Goal: Share content: Share content

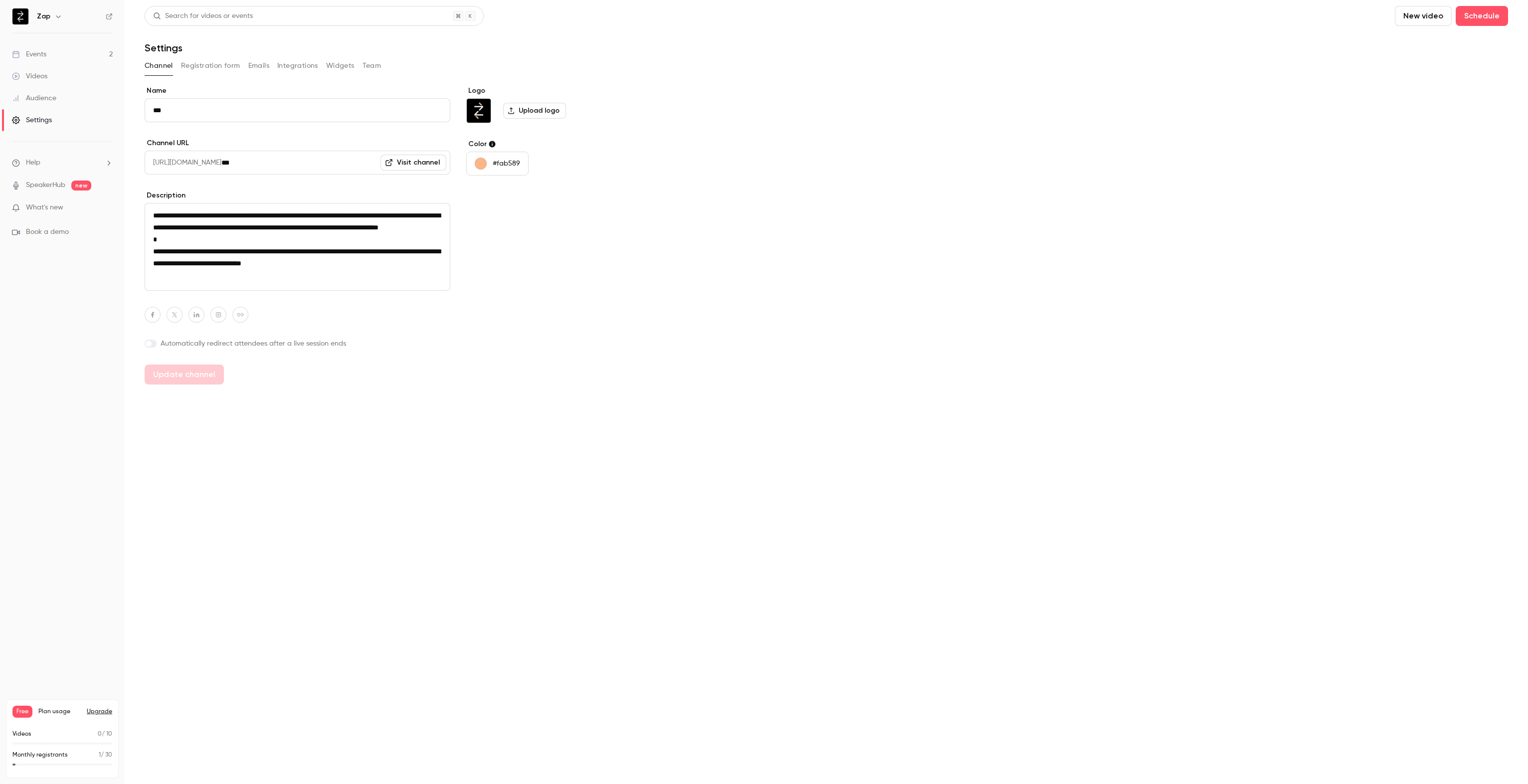
click at [37, 56] on div "Events" at bounding box center [29, 54] width 34 height 10
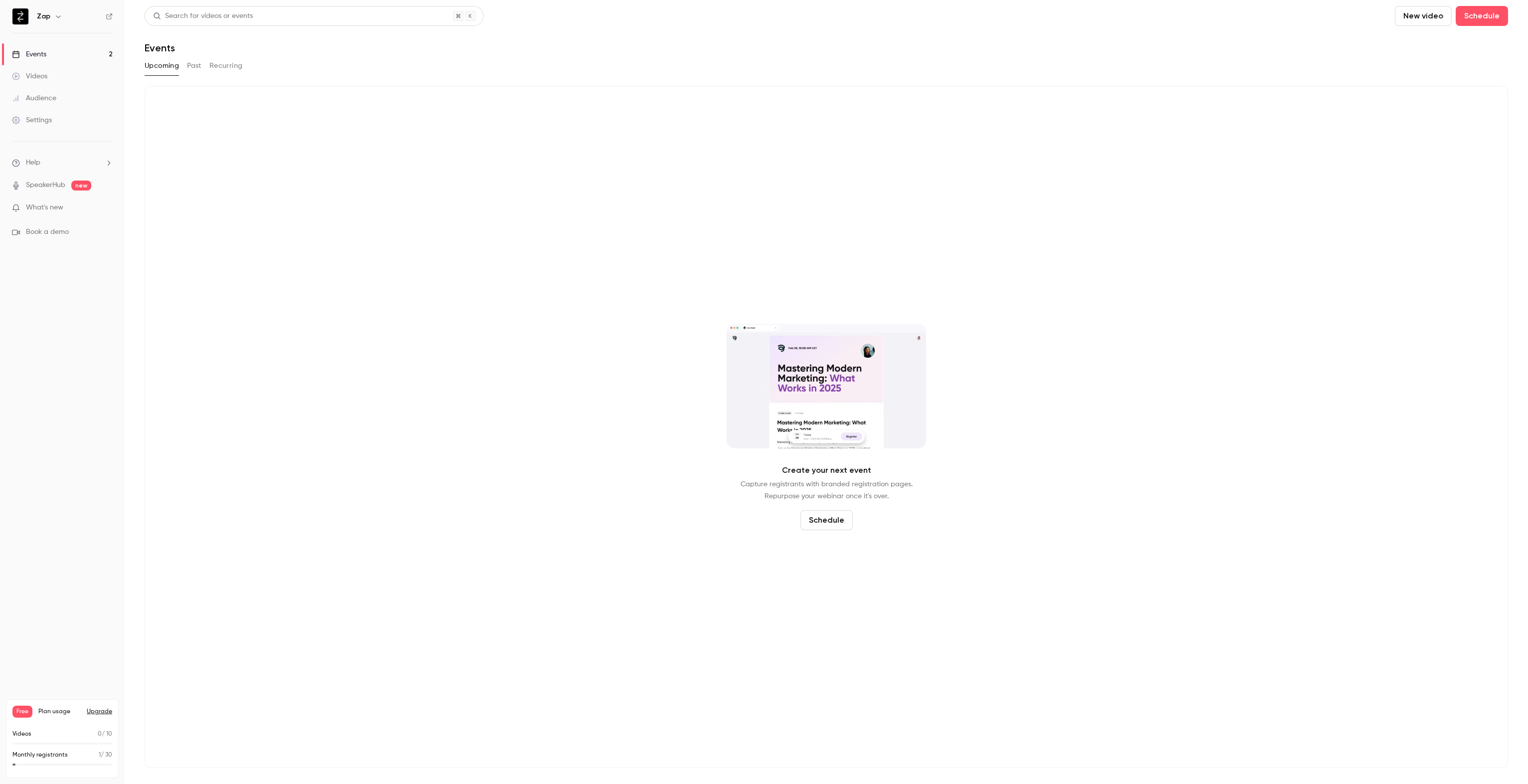
click at [48, 76] on link "Videos" at bounding box center [62, 77] width 125 height 22
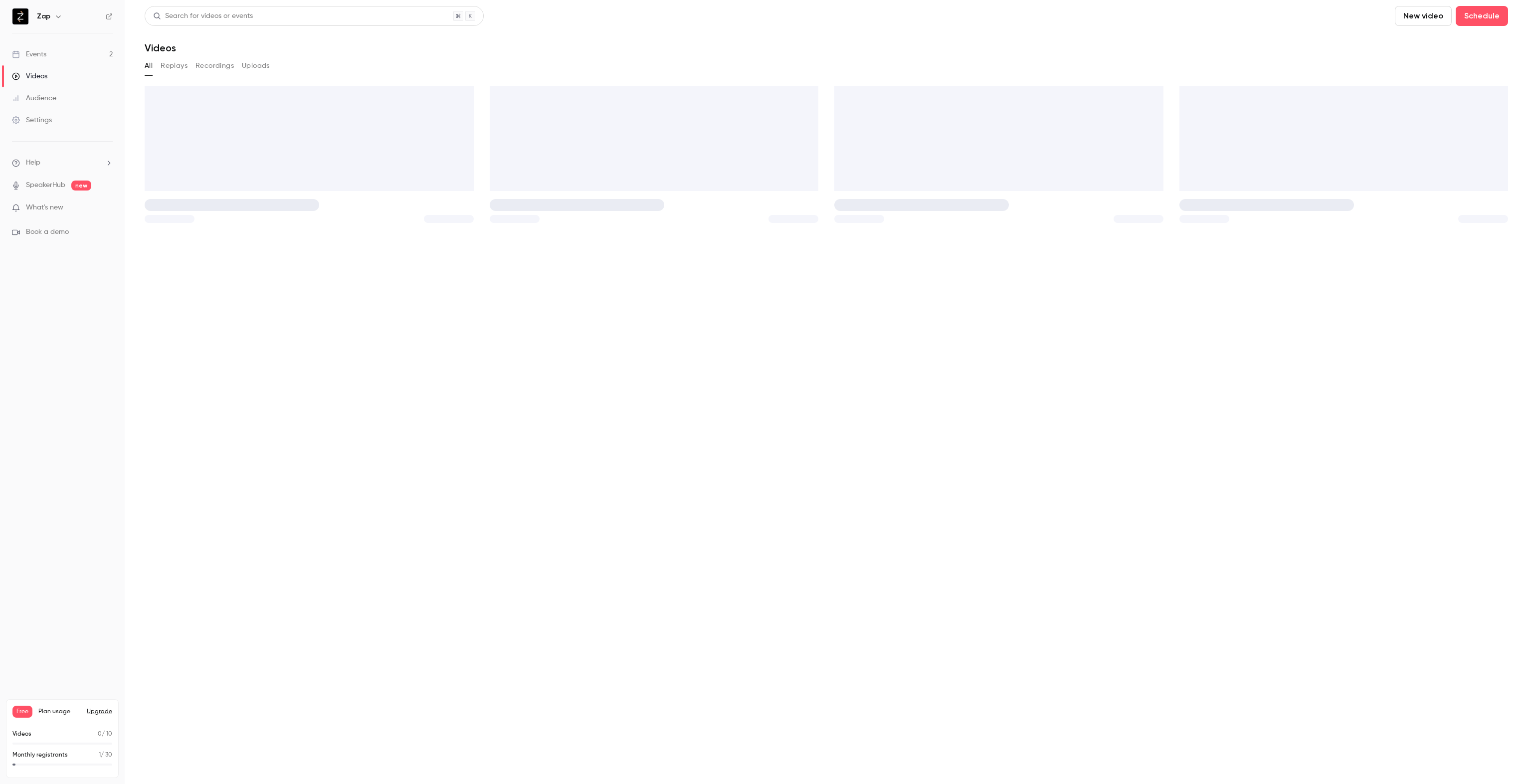
click at [48, 57] on link "Events 2" at bounding box center [62, 54] width 125 height 22
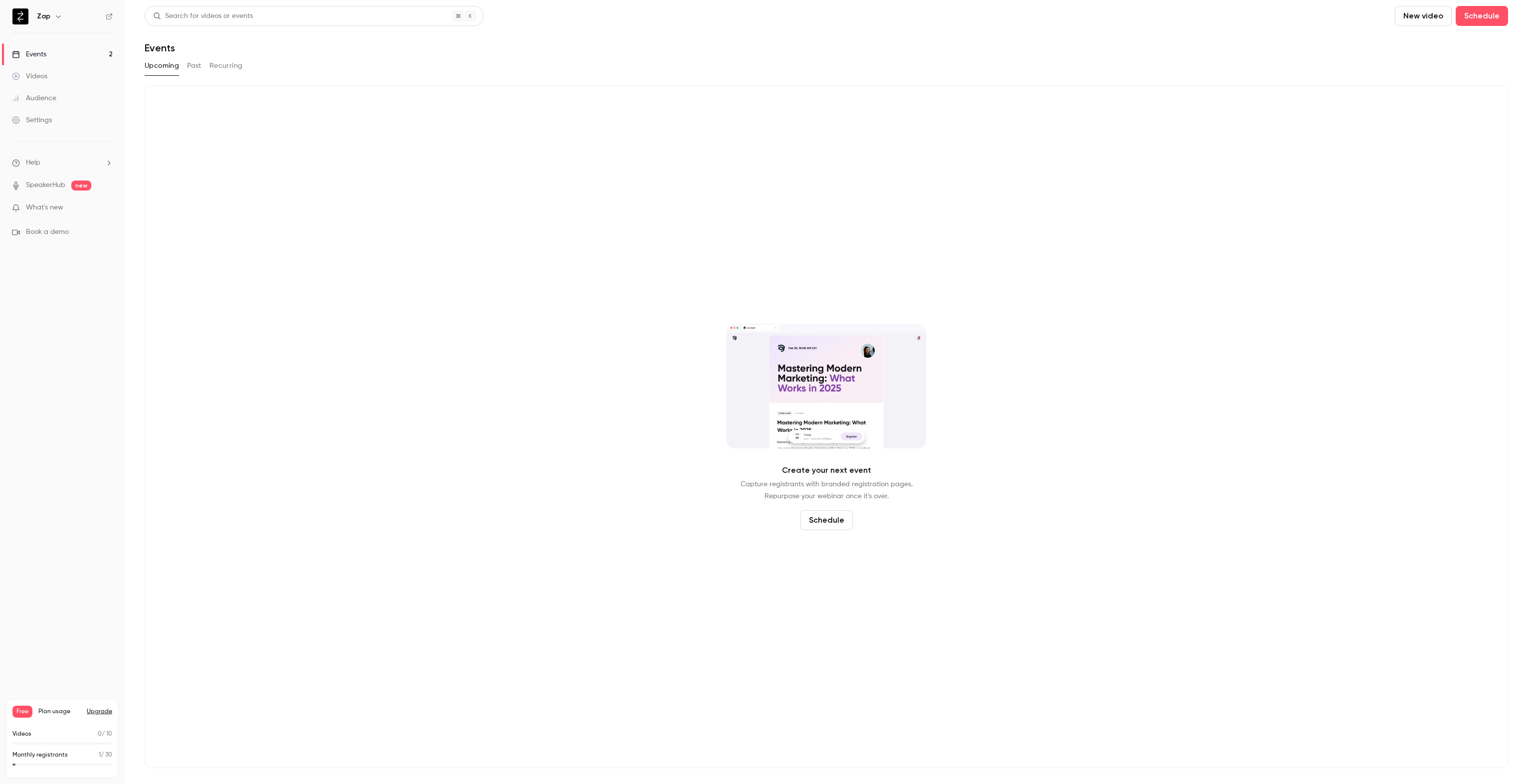
click at [198, 68] on button "Past" at bounding box center [193, 65] width 15 height 16
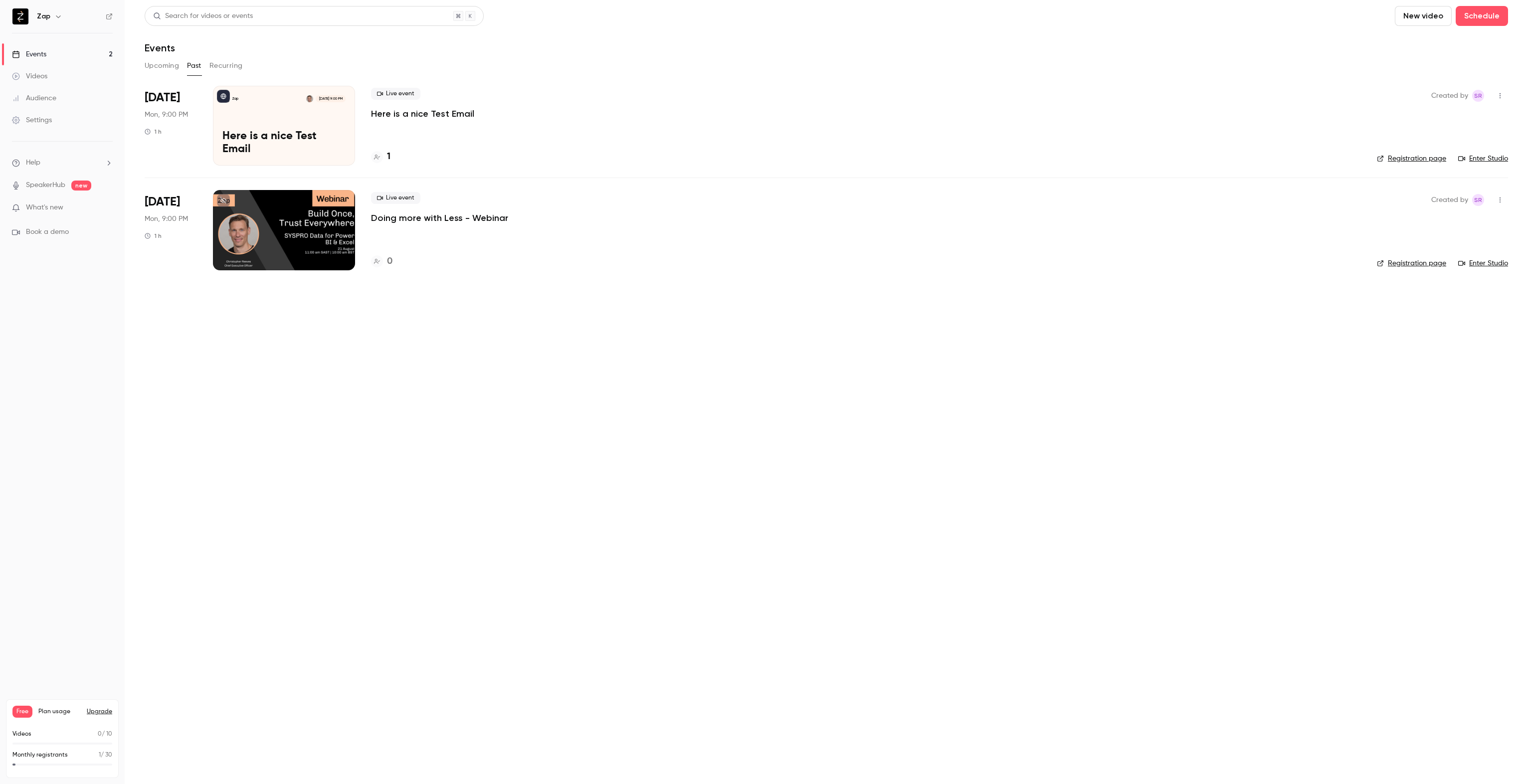
click at [224, 70] on button "Recurring" at bounding box center [226, 65] width 34 height 16
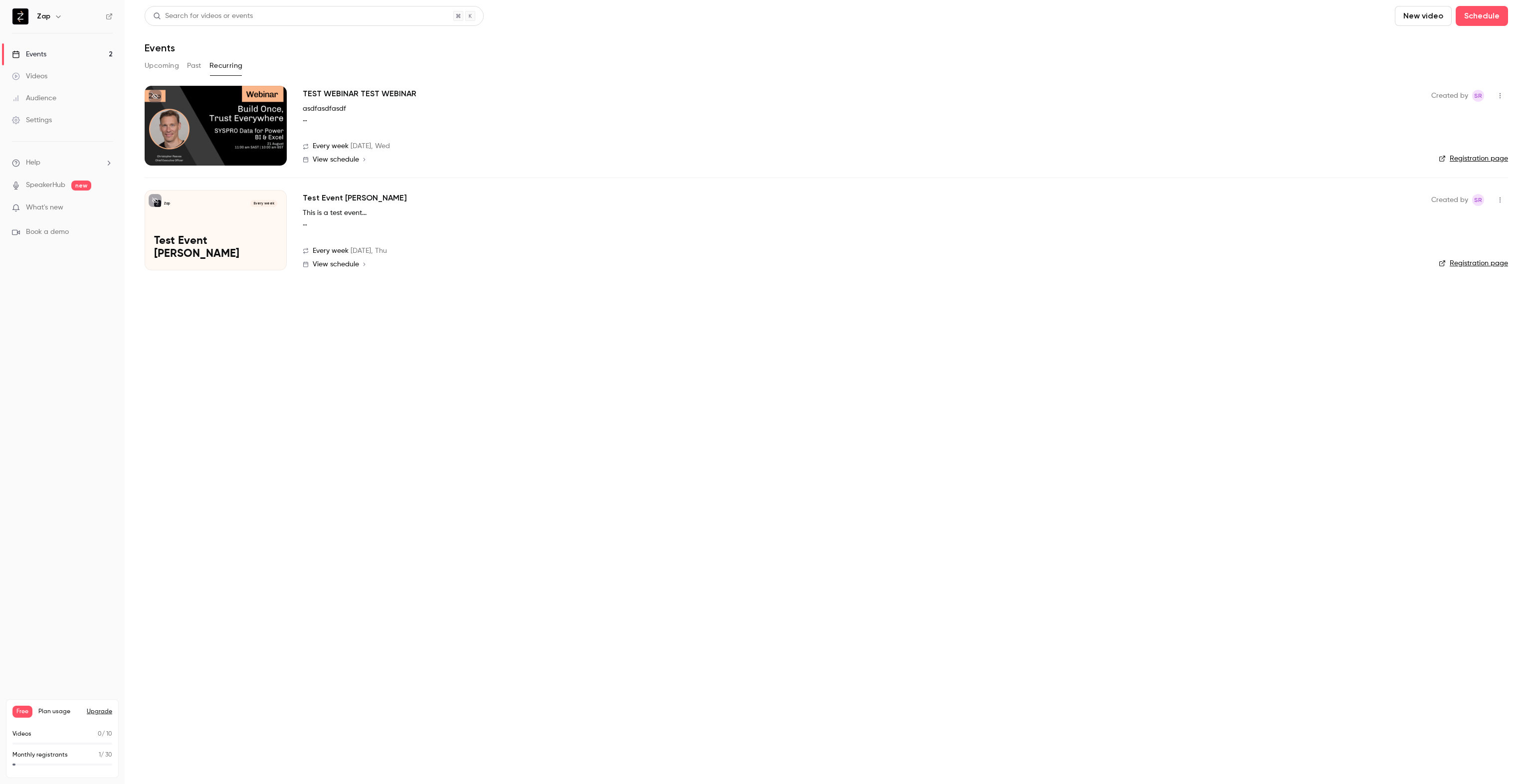
click at [168, 67] on button "Upcoming" at bounding box center [162, 65] width 34 height 16
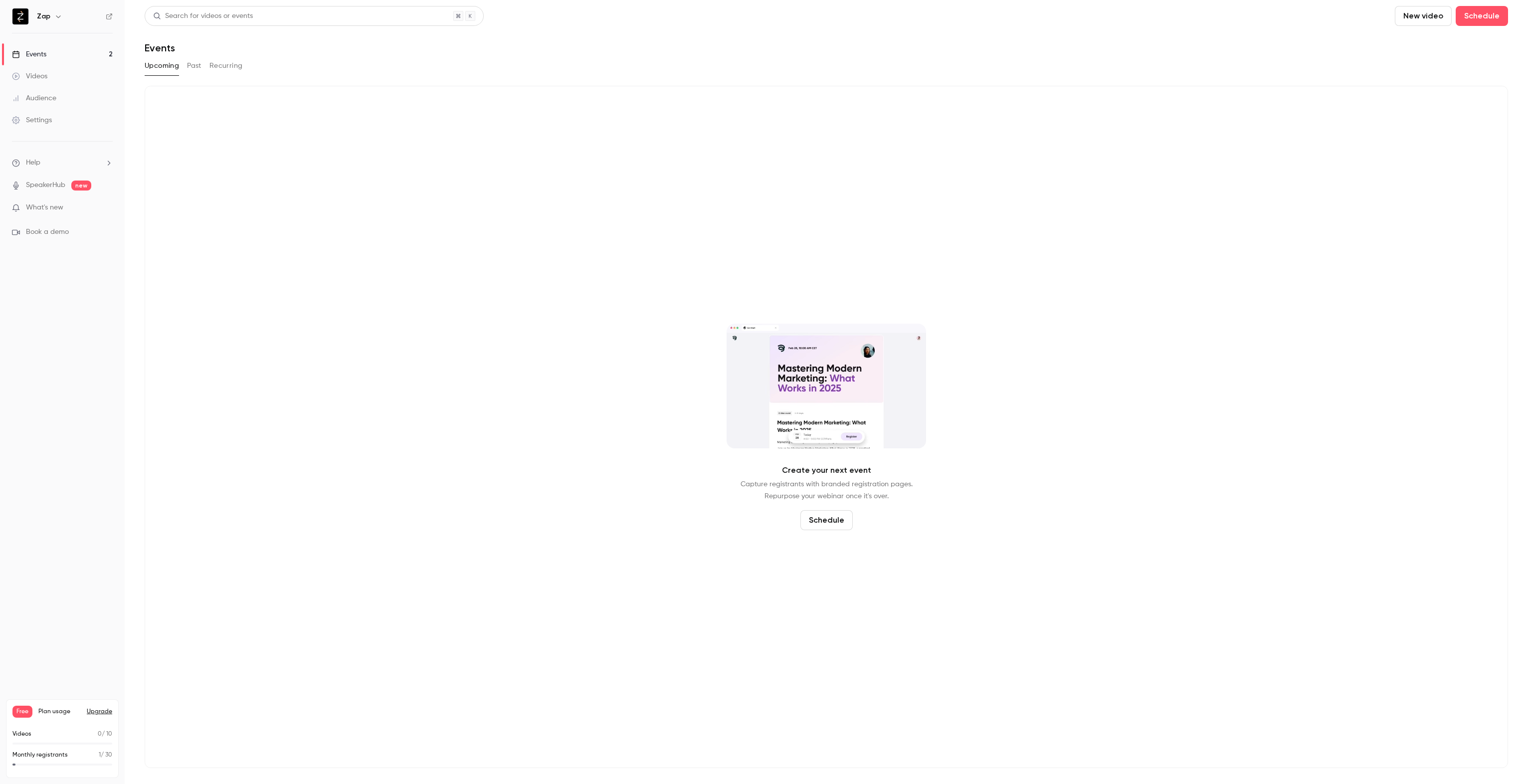
click at [199, 70] on button "Past" at bounding box center [193, 65] width 15 height 16
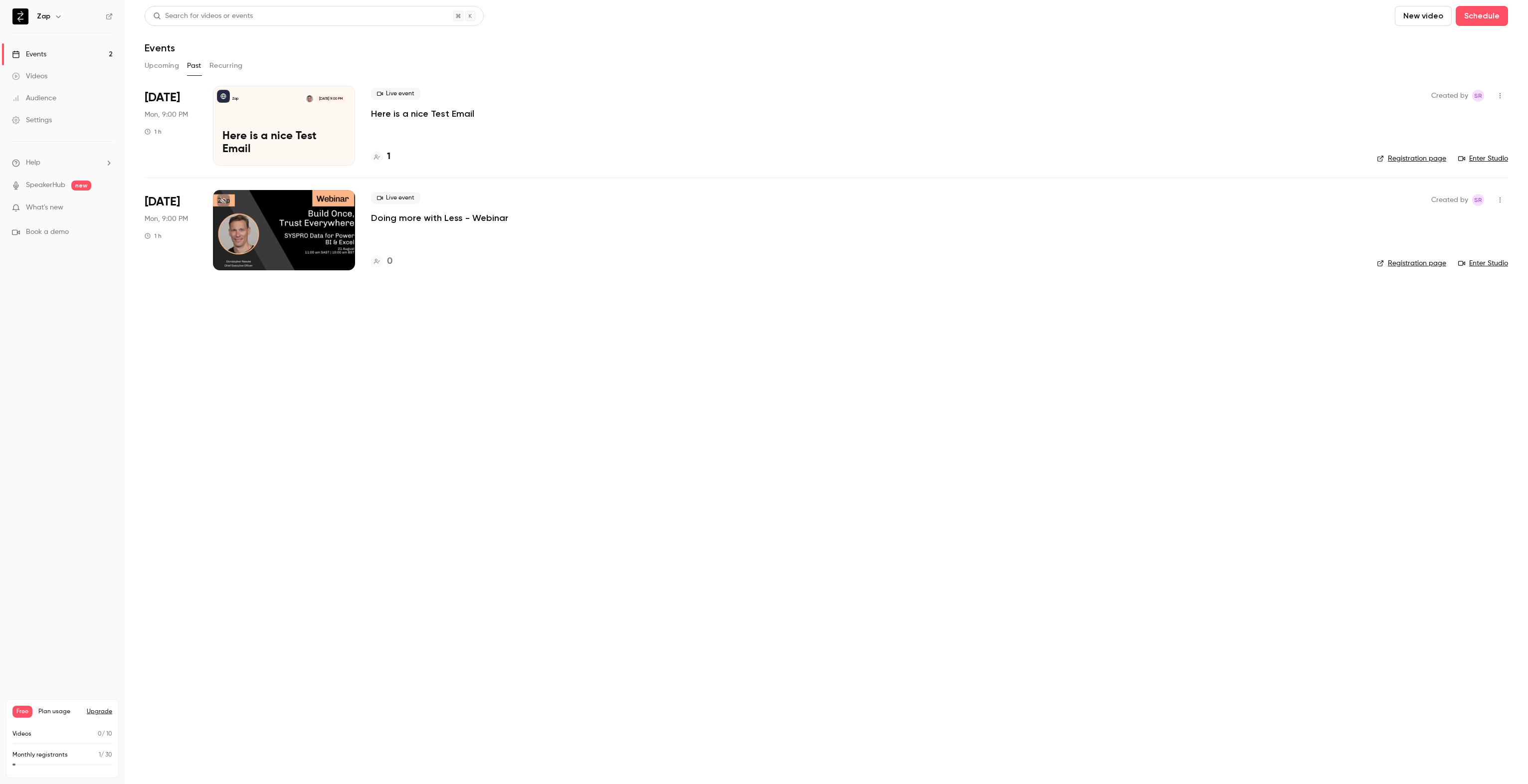
click at [261, 231] on div at bounding box center [284, 230] width 142 height 80
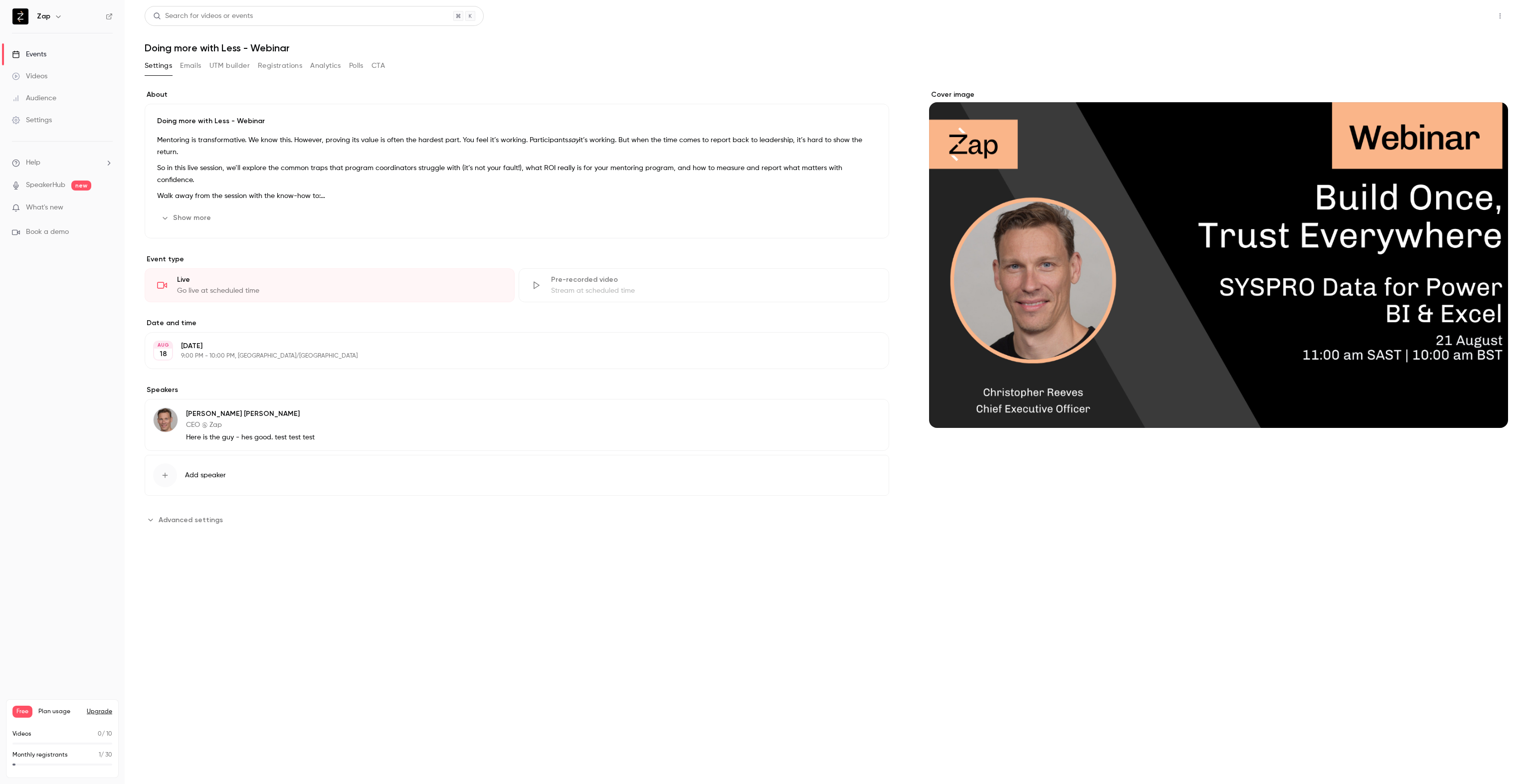
click at [1456, 15] on button "Share" at bounding box center [1464, 15] width 40 height 20
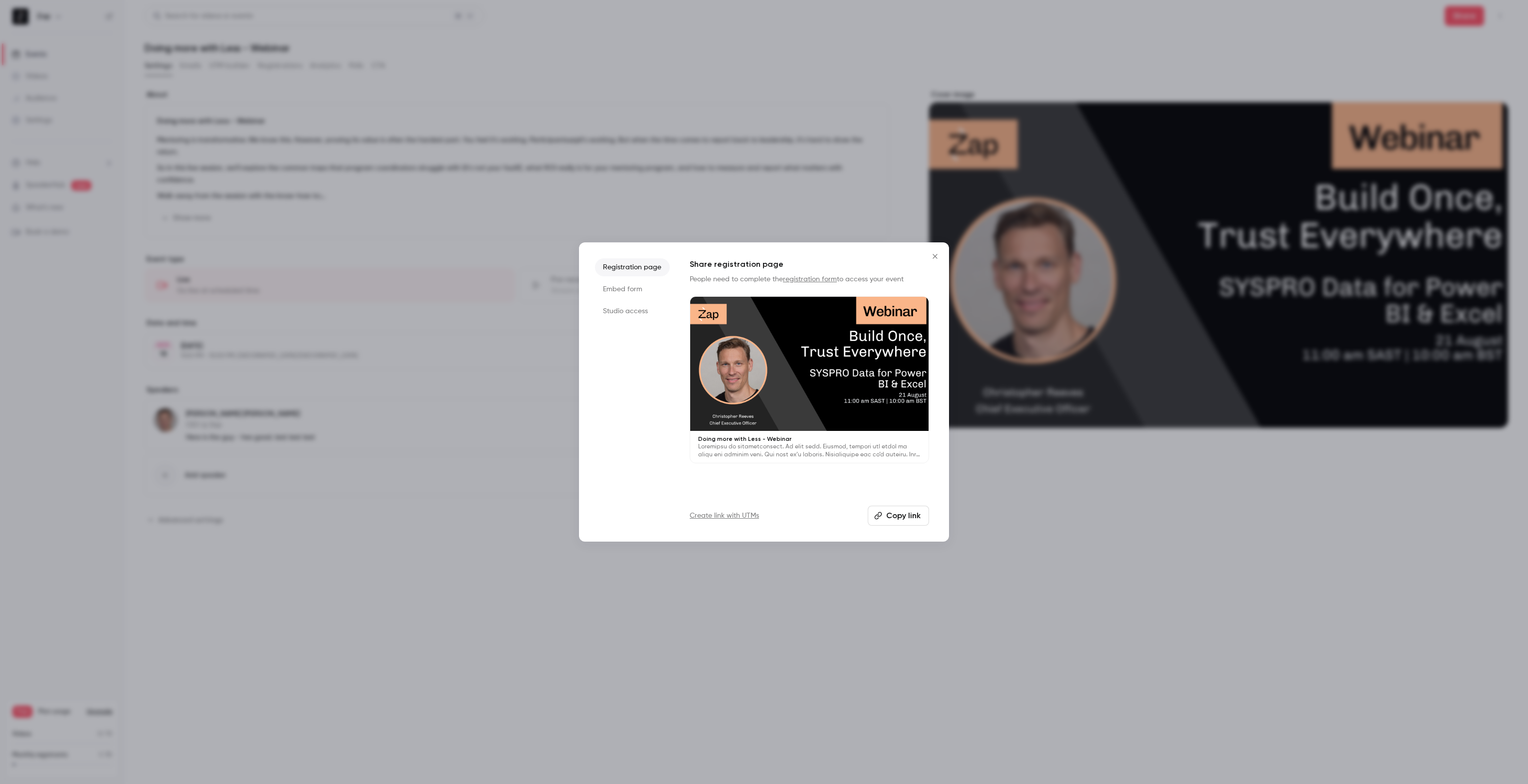
click at [905, 513] on button "Copy link" at bounding box center [898, 515] width 61 height 20
